Goal: Navigation & Orientation: Find specific page/section

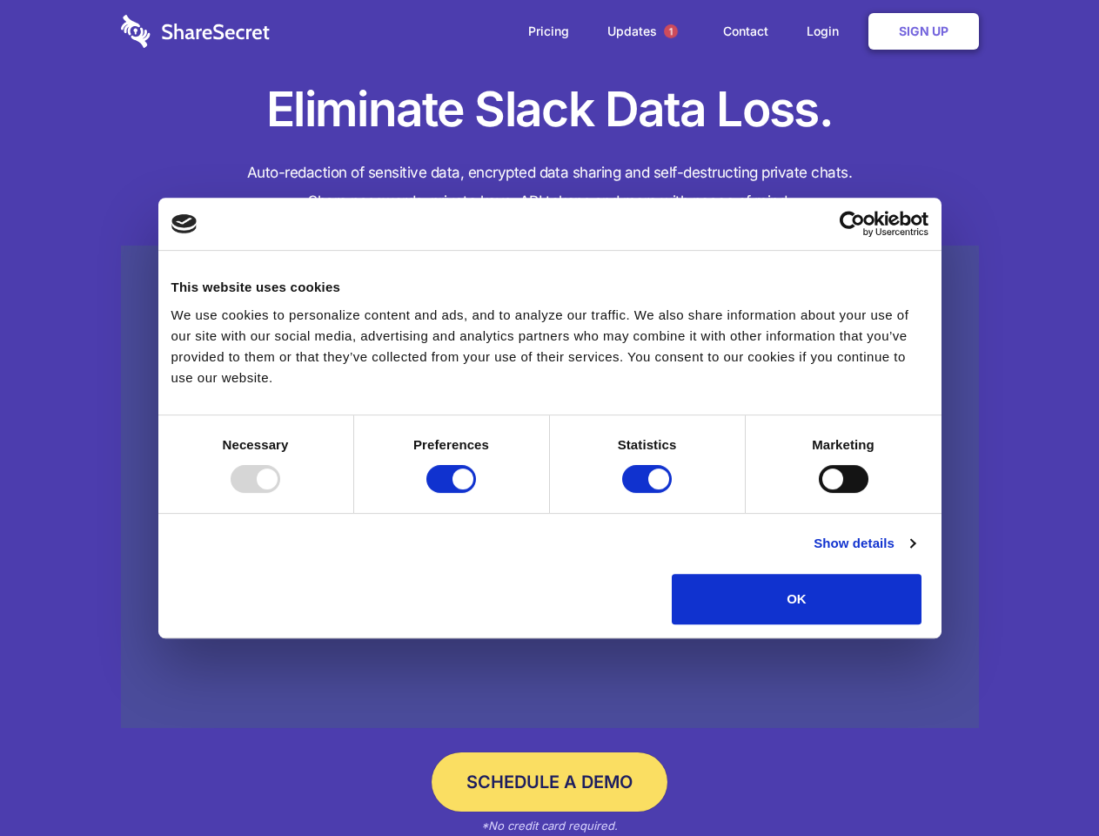
click at [280, 493] on div at bounding box center [256, 479] width 50 height 28
click at [476, 493] on input "Preferences" at bounding box center [452, 479] width 50 height 28
checkbox input "false"
click at [649, 493] on input "Statistics" at bounding box center [647, 479] width 50 height 28
checkbox input "false"
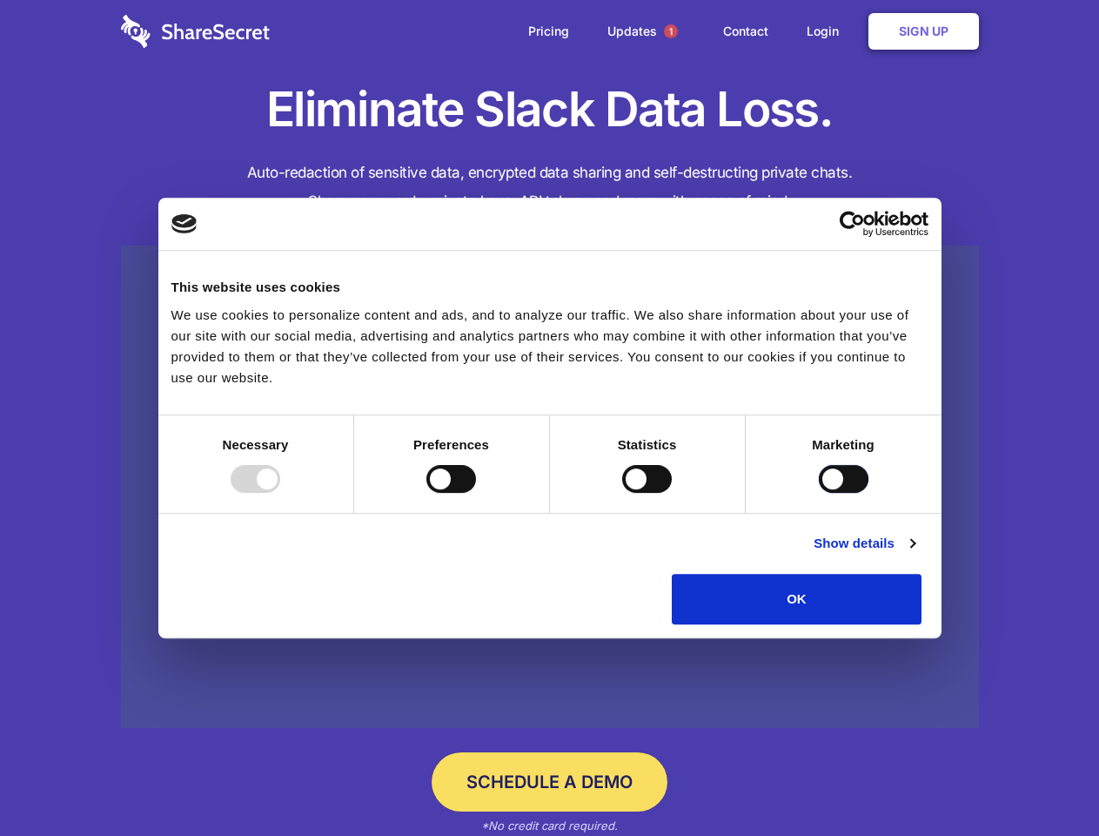
click at [819, 493] on input "Marketing" at bounding box center [844, 479] width 50 height 28
checkbox input "true"
click at [915, 554] on link "Show details" at bounding box center [864, 543] width 101 height 21
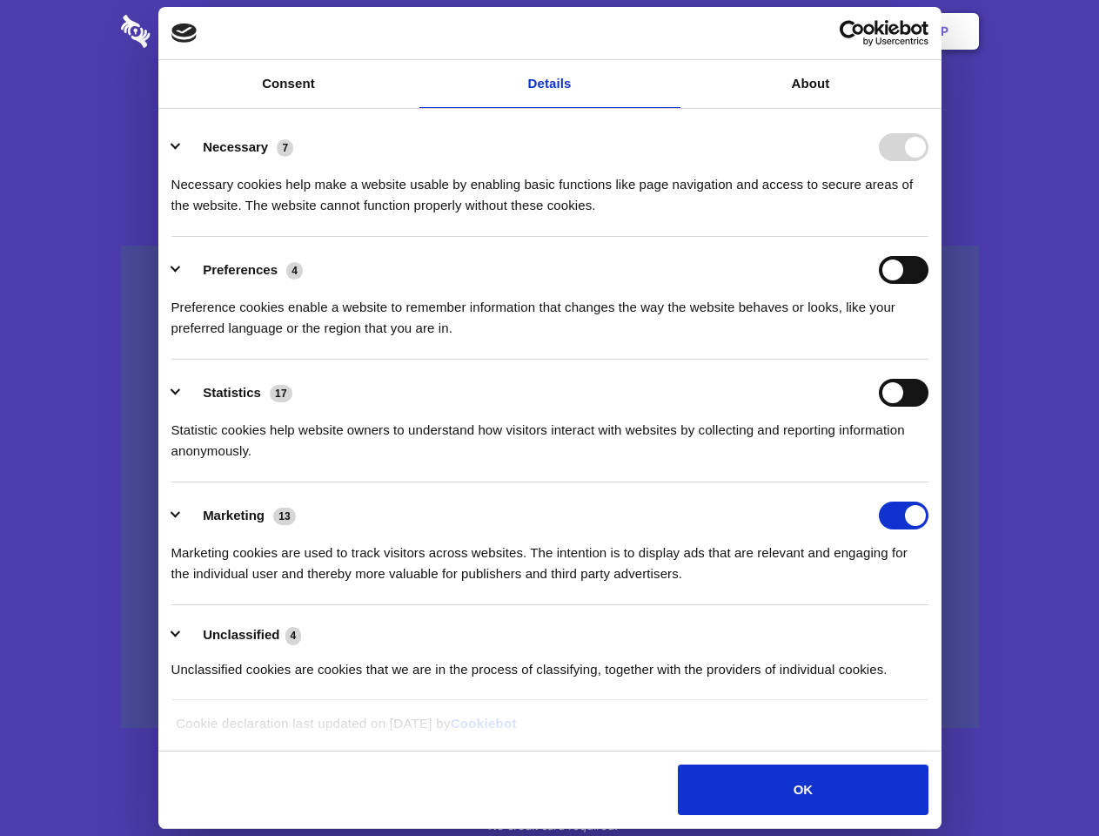
click at [929, 360] on li "Preferences 4 Preference cookies enable a website to remember information that …" at bounding box center [549, 298] width 757 height 123
click at [670, 31] on span "1" at bounding box center [671, 31] width 14 height 14
